Goal: Transaction & Acquisition: Purchase product/service

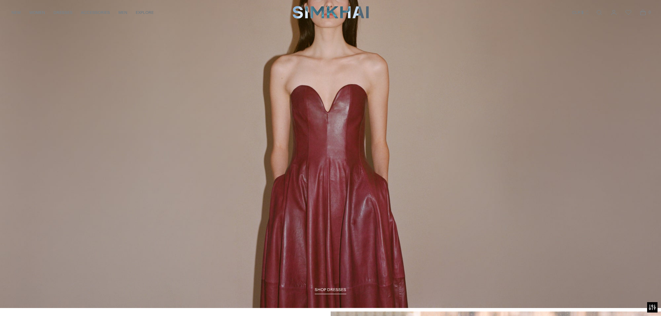
scroll to position [1145, 0]
click at [338, 289] on span "SHOP DRESSES" at bounding box center [331, 290] width 32 height 5
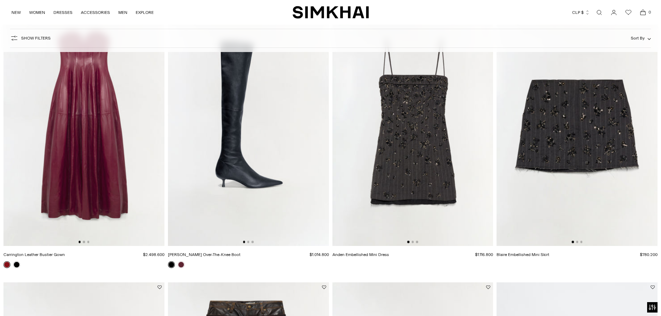
scroll to position [659, 0]
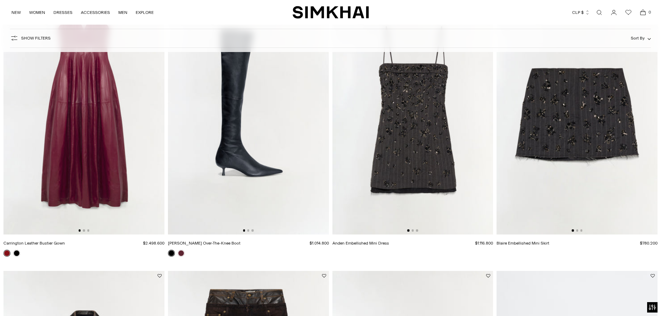
drag, startPoint x: 95, startPoint y: 83, endPoint x: 85, endPoint y: 229, distance: 146.4
drag, startPoint x: 85, startPoint y: 229, endPoint x: 71, endPoint y: 147, distance: 83.8
click at [71, 147] on img at bounding box center [83, 113] width 161 height 241
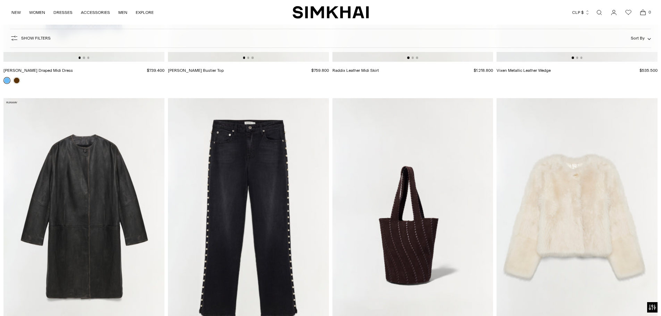
scroll to position [1699, 0]
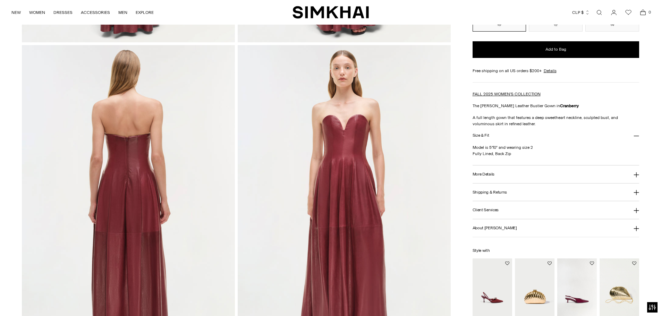
scroll to position [520, 0]
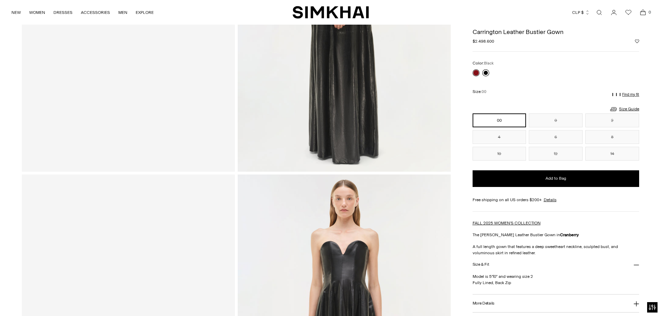
click at [485, 72] on link at bounding box center [485, 72] width 7 height 7
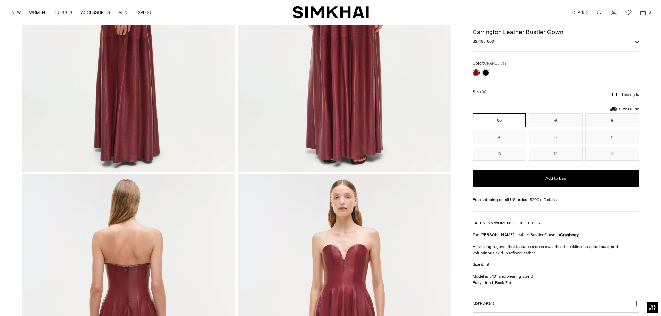
scroll to position [517, 0]
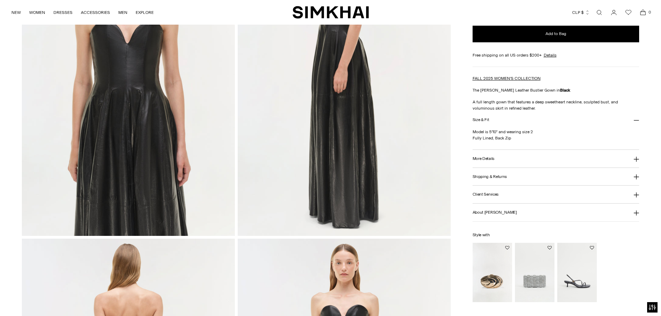
scroll to position [590, 0]
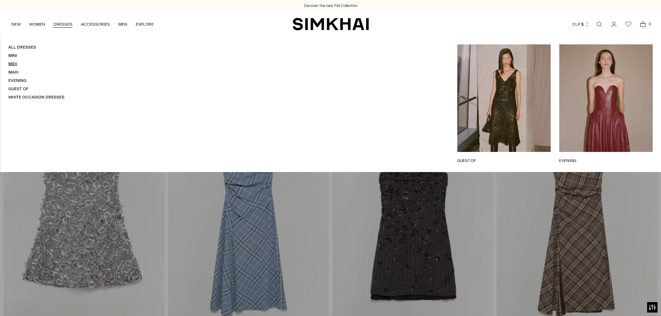
click at [10, 64] on link "Midi" at bounding box center [12, 63] width 9 height 5
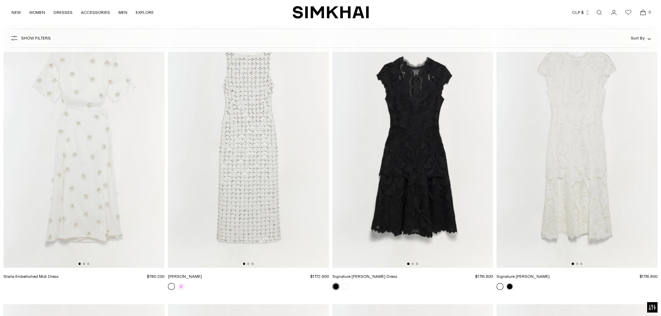
scroll to position [3677, 0]
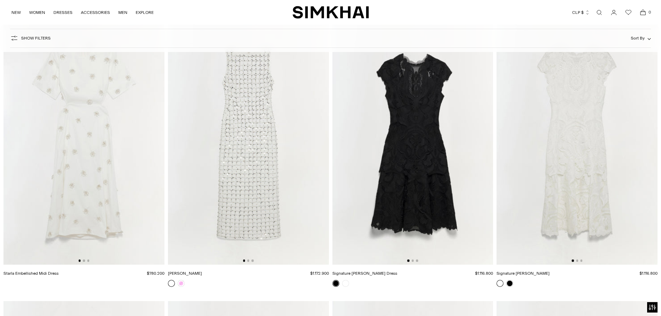
drag, startPoint x: 255, startPoint y: 94, endPoint x: 246, endPoint y: 206, distance: 112.7
click at [246, 206] on img at bounding box center [248, 143] width 161 height 241
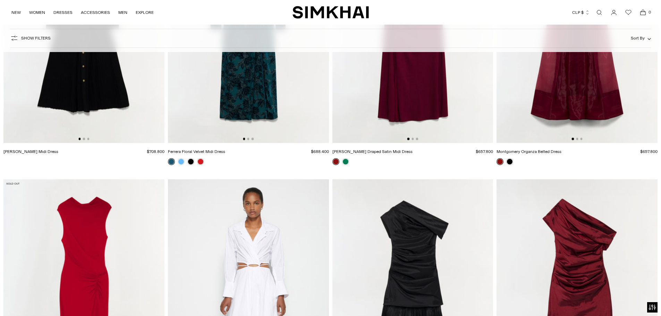
scroll to position [5975, 0]
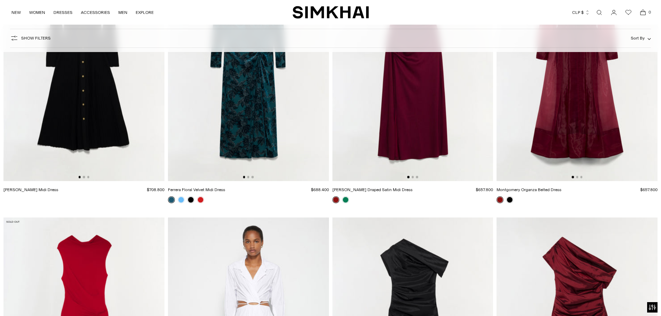
click at [598, 14] on link "Open search modal" at bounding box center [599, 13] width 14 height 14
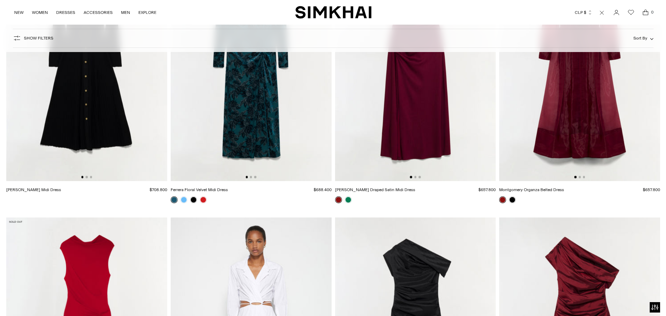
scroll to position [0, 0]
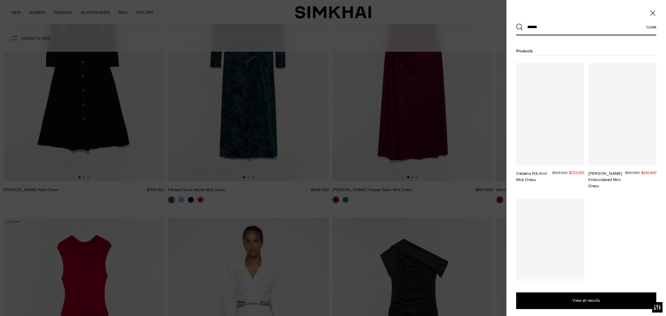
type input "******"
click at [516, 24] on button "Search" at bounding box center [519, 27] width 7 height 7
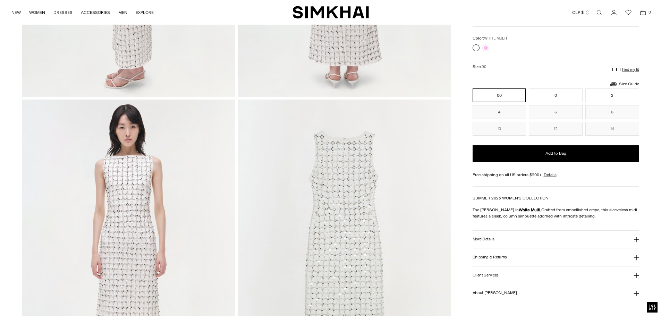
scroll to position [728, 0]
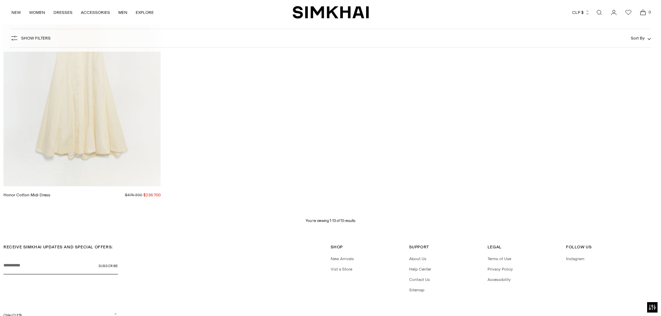
scroll to position [1033, 0]
